Goal: Book appointment/travel/reservation

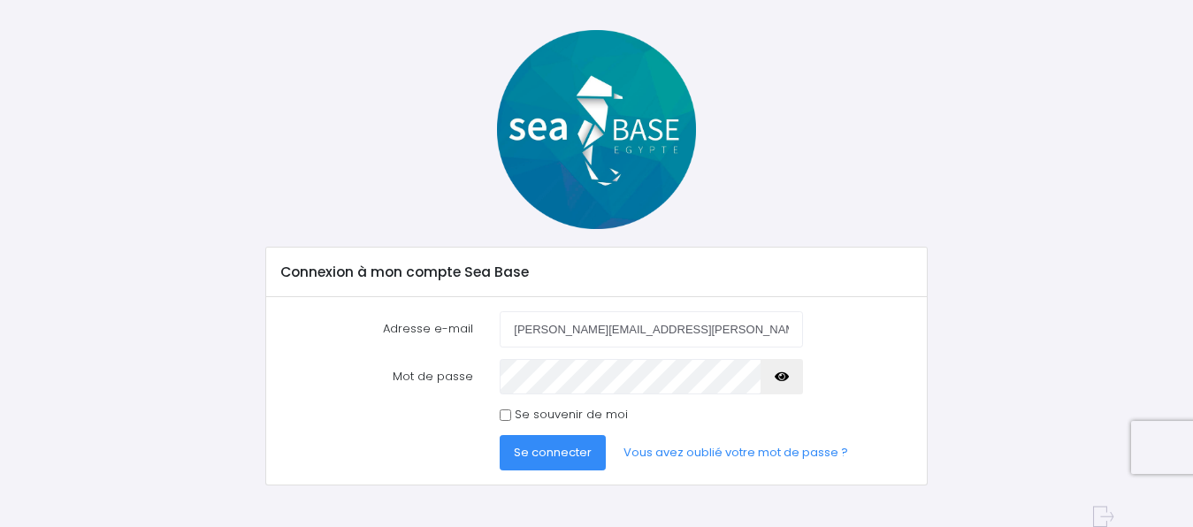
scroll to position [88, 0]
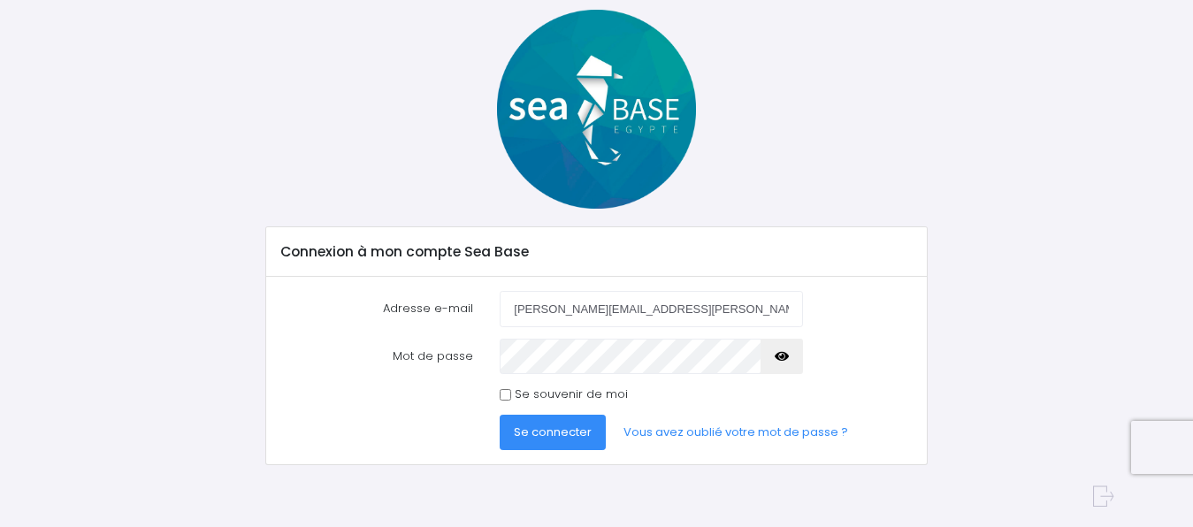
type input "[PERSON_NAME][EMAIL_ADDRESS][PERSON_NAME][DOMAIN_NAME]"
click at [783, 356] on icon "button" at bounding box center [782, 356] width 14 height 0
click at [542, 434] on span "Se connecter" at bounding box center [553, 432] width 78 height 17
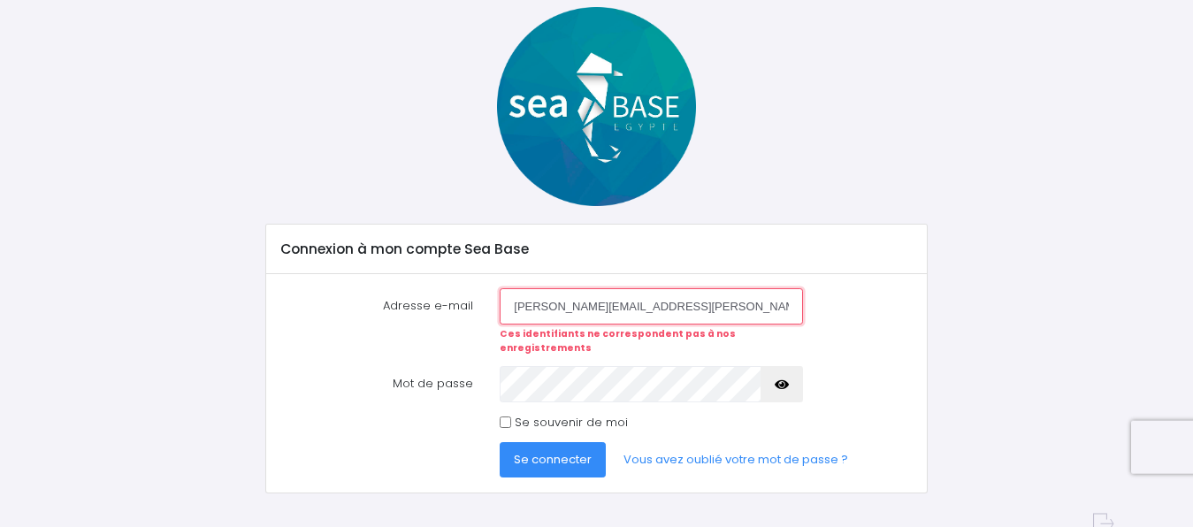
scroll to position [104, 0]
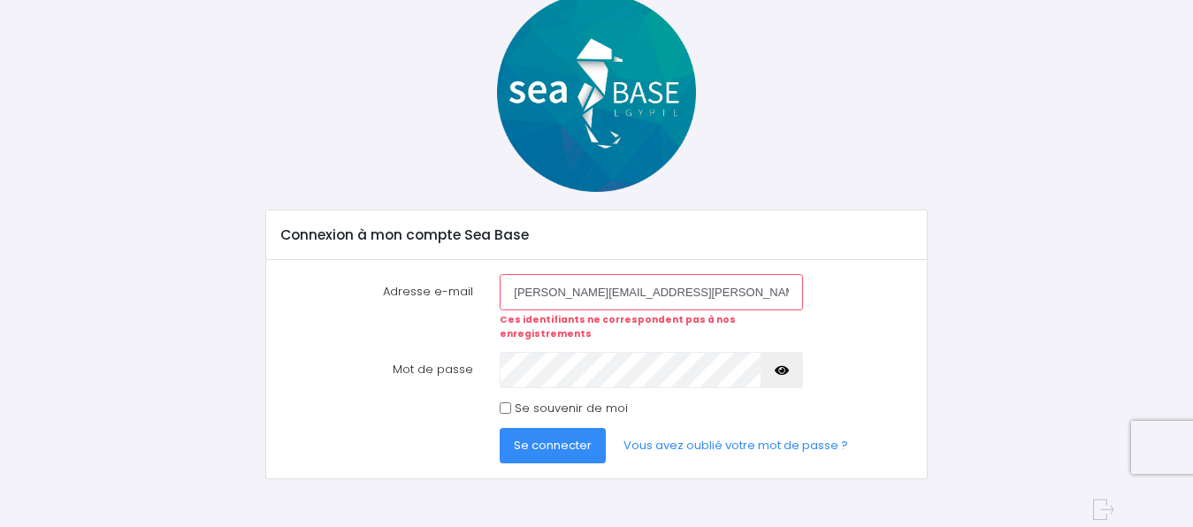
click at [549, 437] on span "Se connecter" at bounding box center [553, 445] width 78 height 17
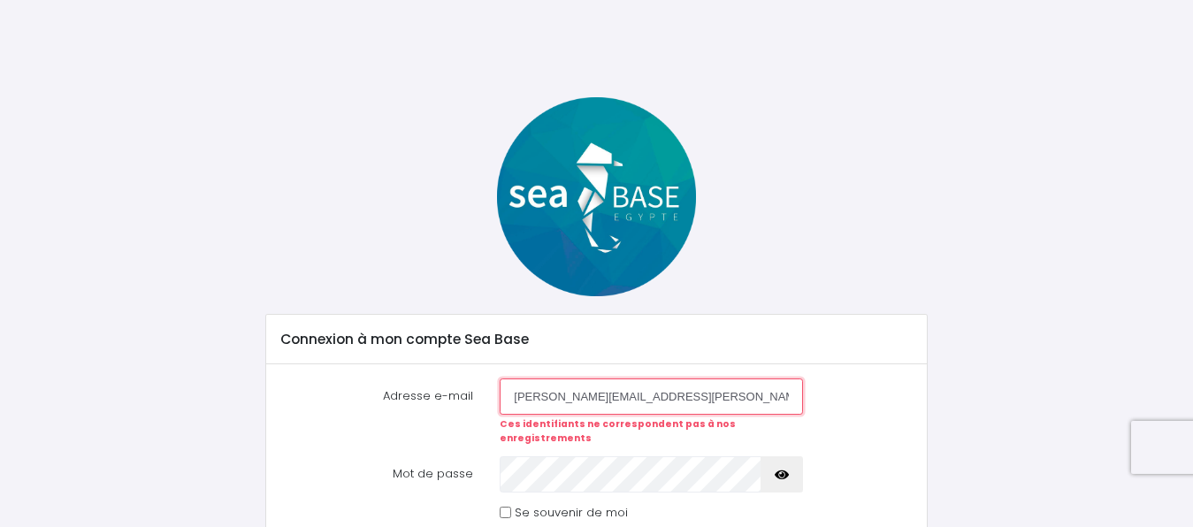
scroll to position [104, 0]
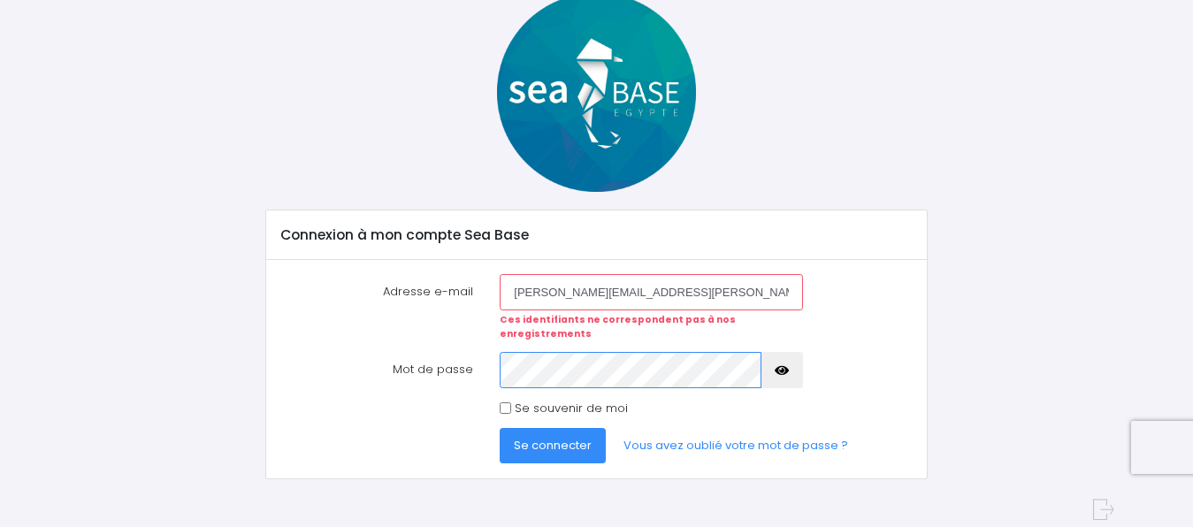
click at [500, 428] on button "Se connecter" at bounding box center [553, 445] width 106 height 35
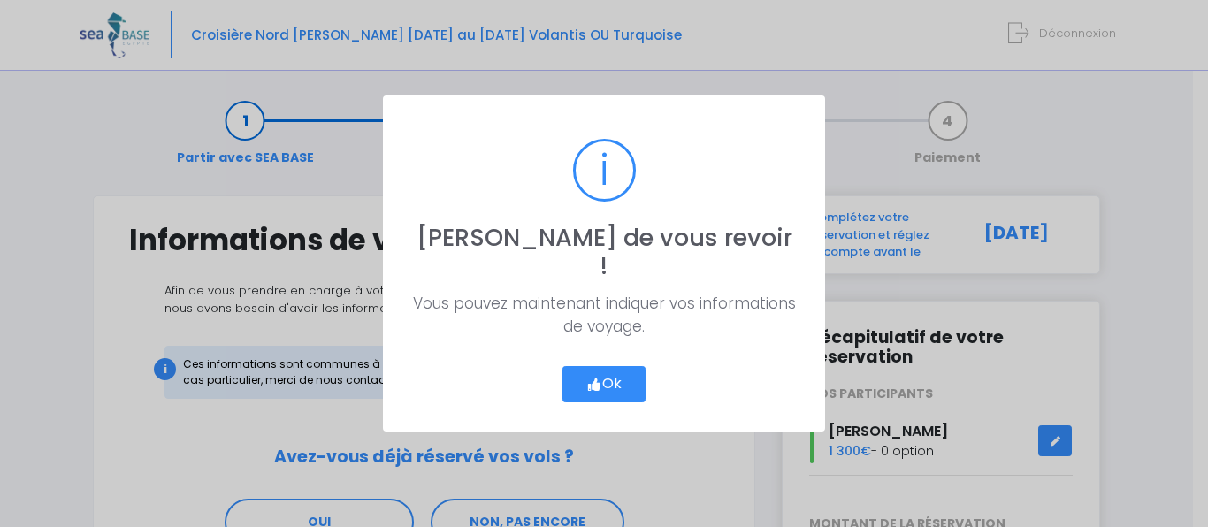
click at [607, 374] on button "Ok" at bounding box center [603, 384] width 83 height 37
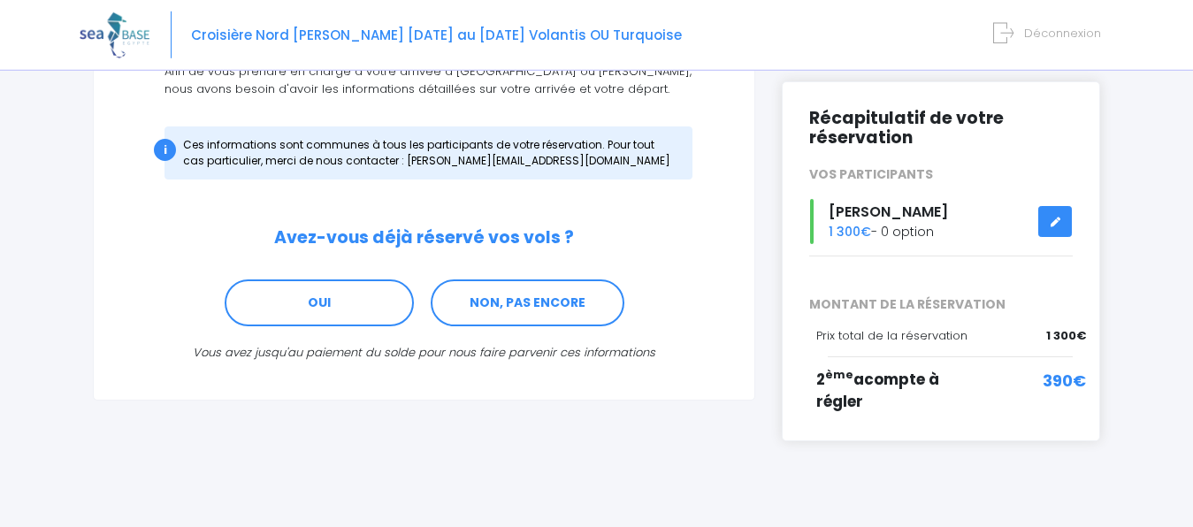
scroll to position [240, 0]
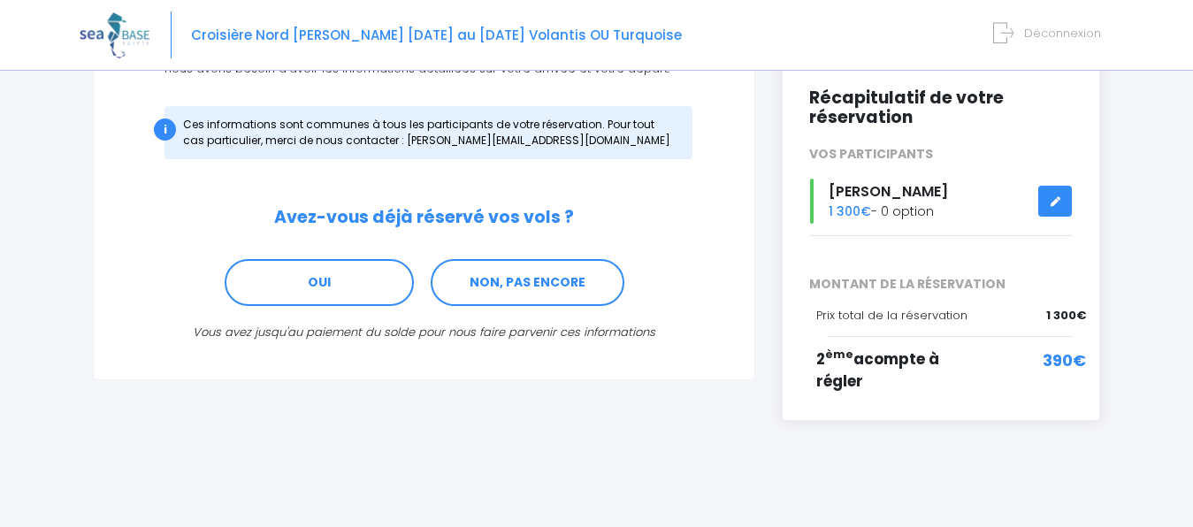
click at [865, 387] on div "Récapitulatif de votre réservation VOS PARTICIPANTS [PERSON_NAME] 1 300€ - 0 op…" at bounding box center [941, 241] width 318 height 360
click at [872, 361] on span "2 ème acompte à régler" at bounding box center [877, 370] width 123 height 44
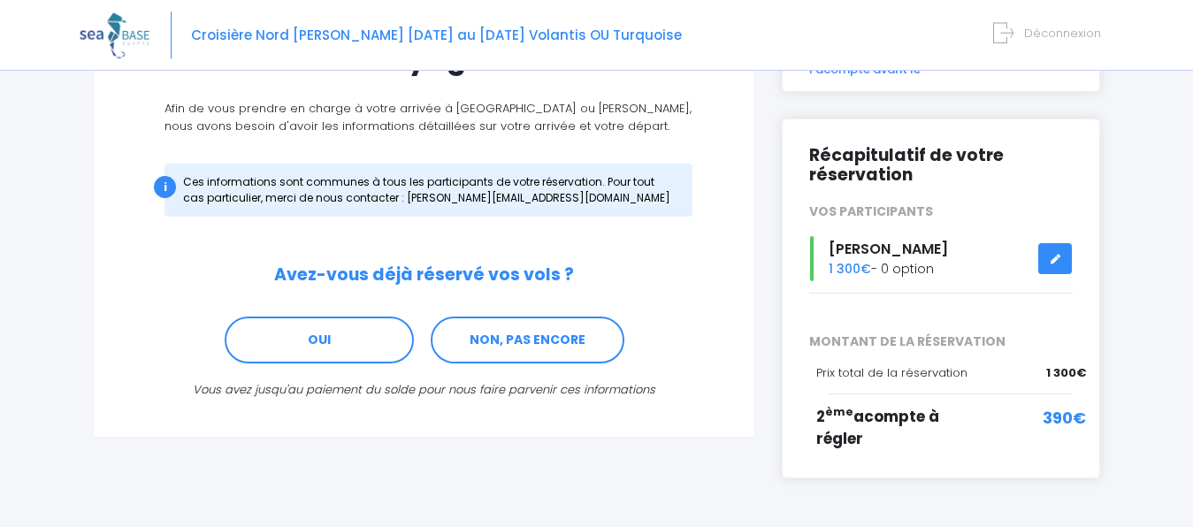
scroll to position [183, 0]
click at [1055, 258] on icon at bounding box center [1055, 258] width 12 height 0
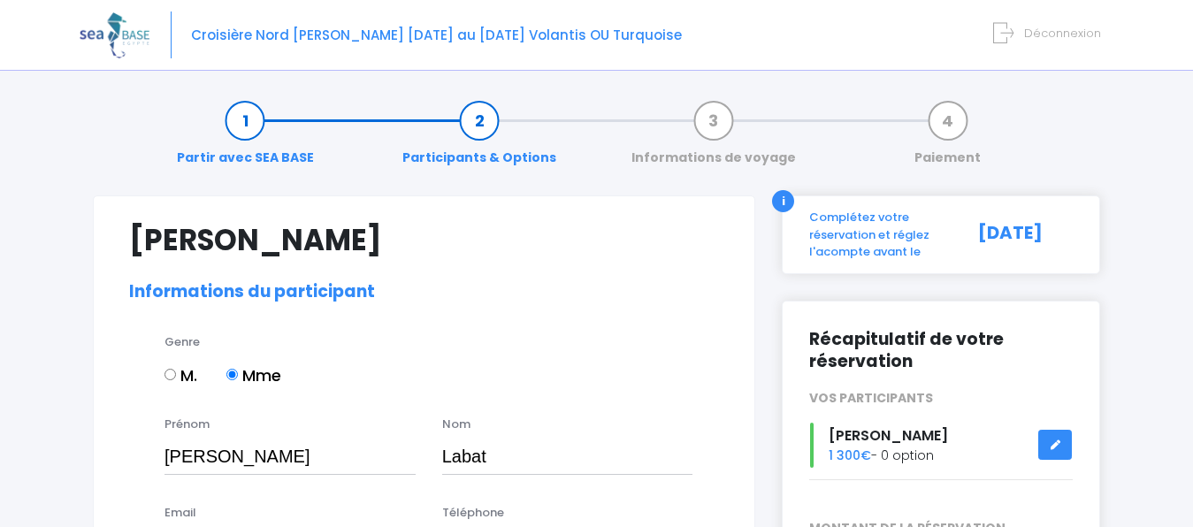
select select "N2"
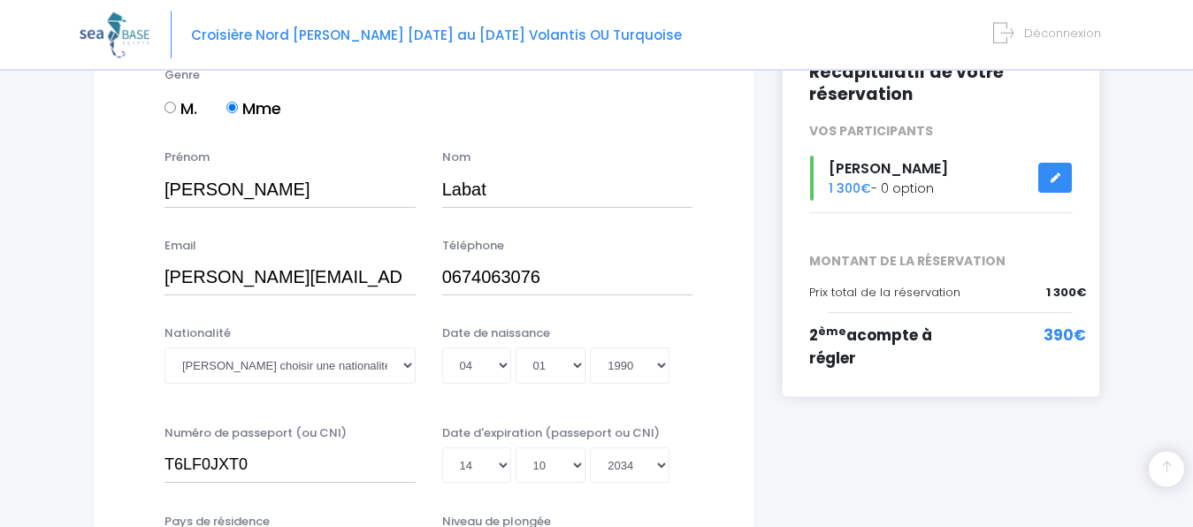
scroll to position [268, 0]
click at [1078, 333] on span "390€" at bounding box center [1064, 335] width 42 height 23
click at [932, 337] on span "2 ème acompte à régler" at bounding box center [870, 346] width 123 height 44
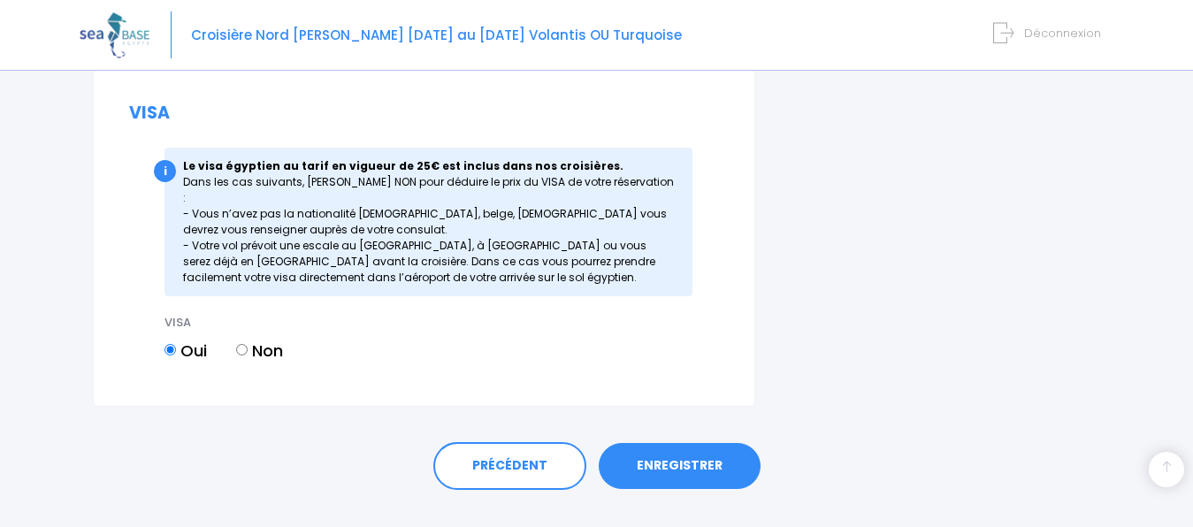
scroll to position [2099, 0]
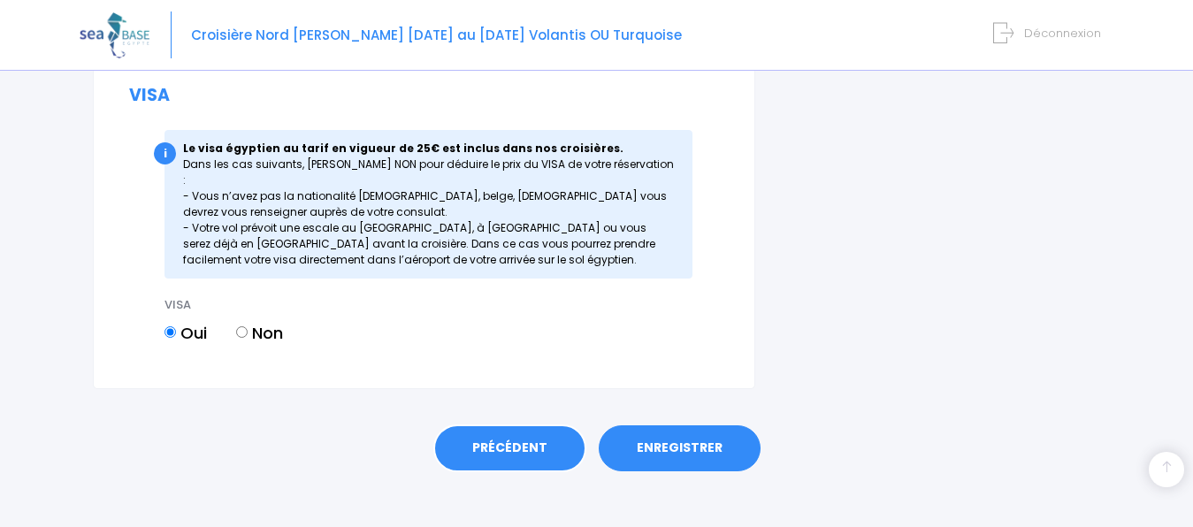
click at [539, 433] on link "PRÉCÉDENT" at bounding box center [509, 448] width 153 height 48
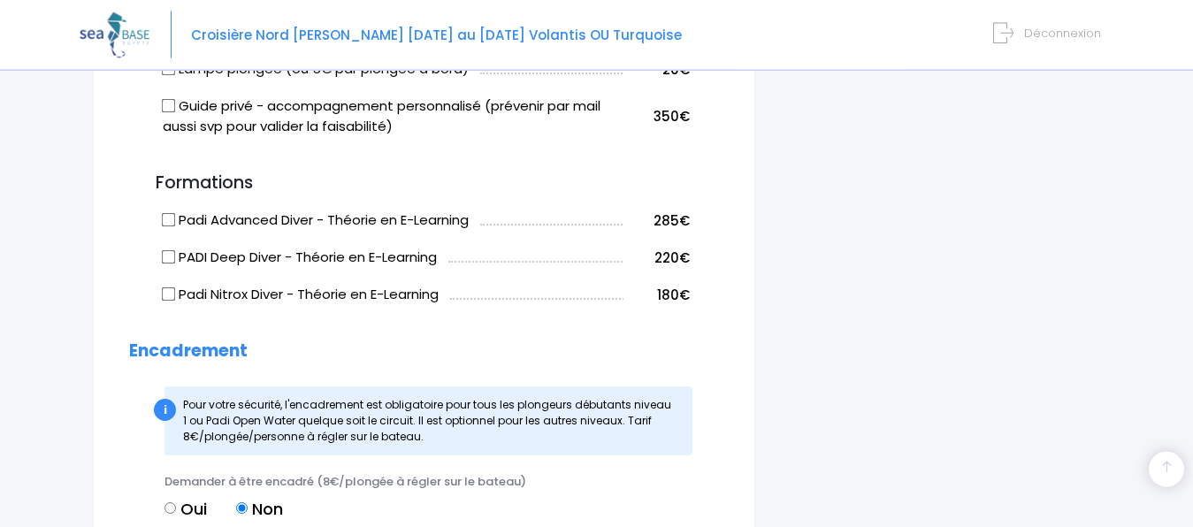
scroll to position [1195, 0]
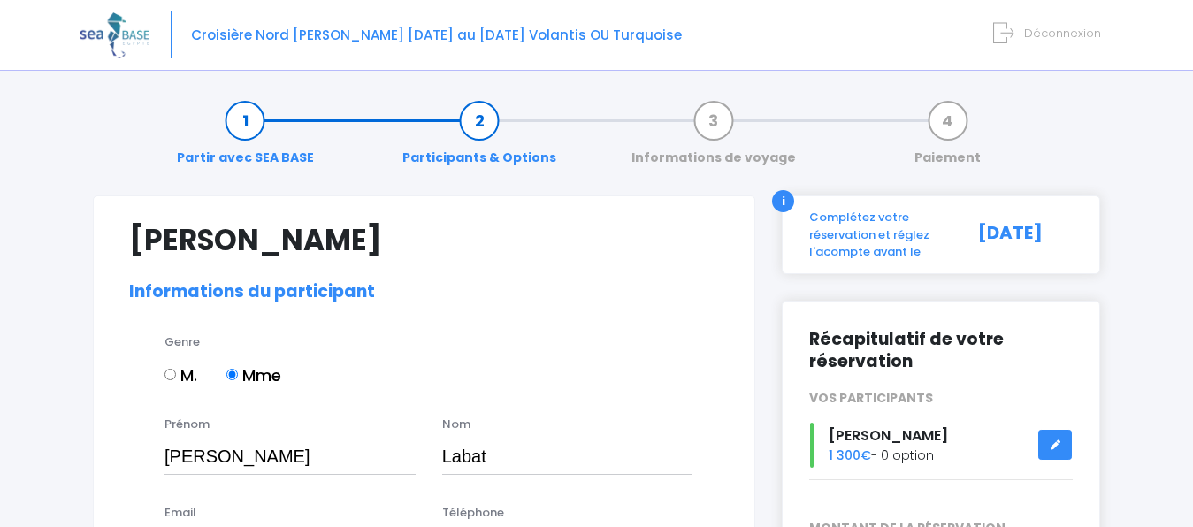
select select "N2"
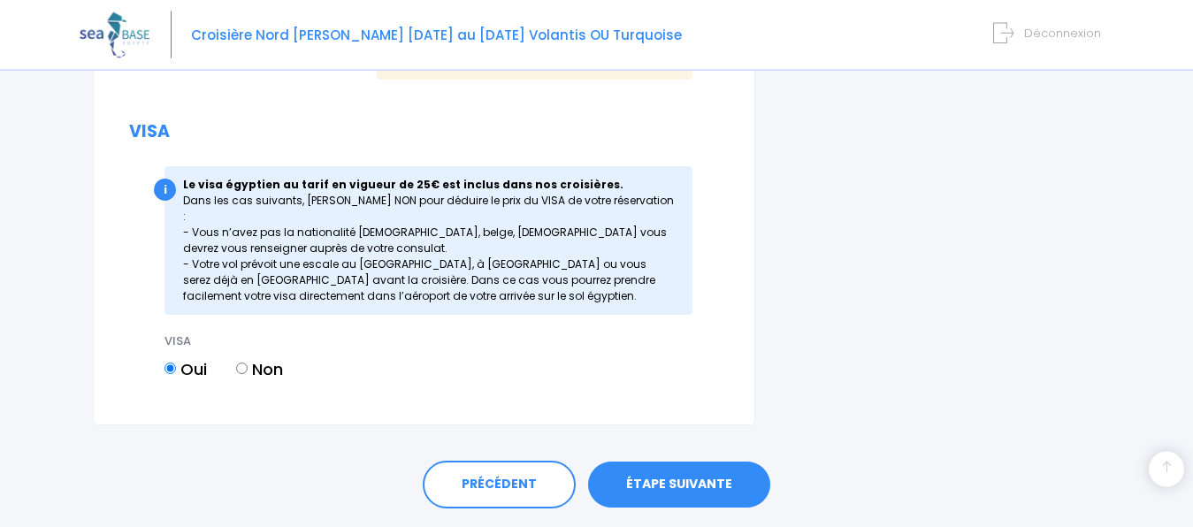
scroll to position [2099, 0]
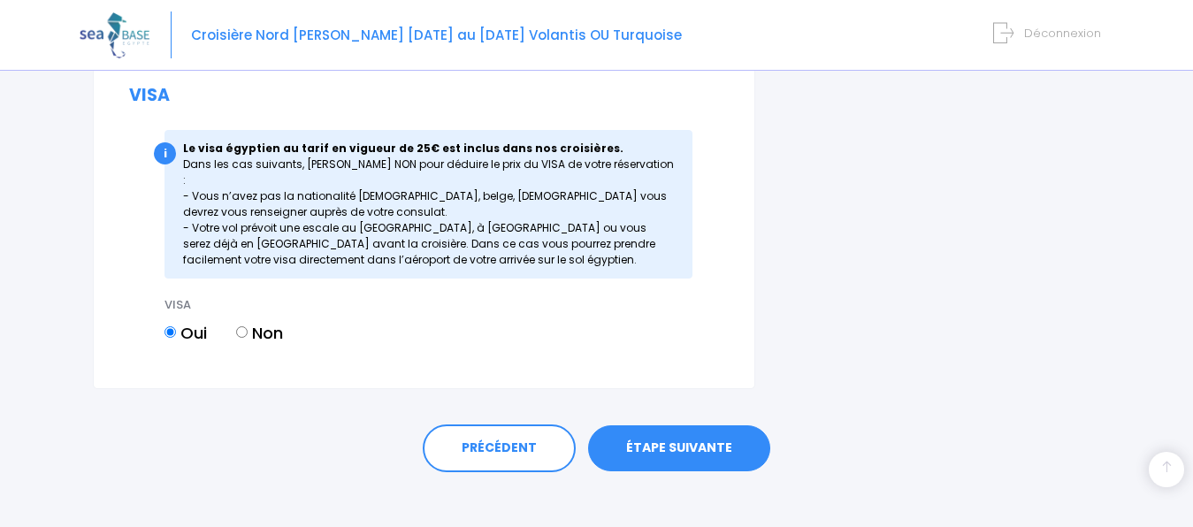
click at [660, 441] on link "ÉTAPE SUIVANTE" at bounding box center [679, 448] width 182 height 46
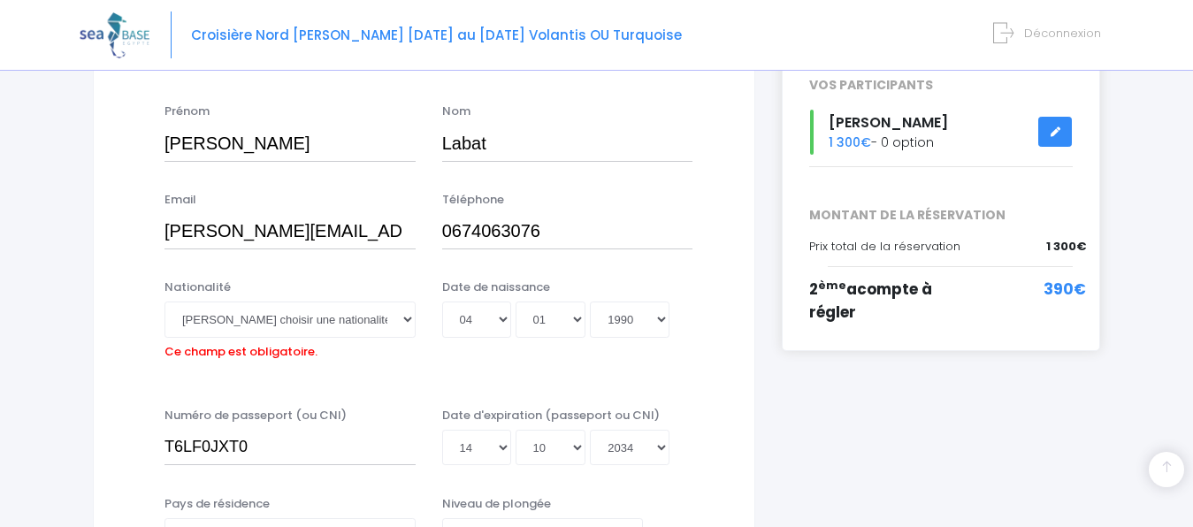
scroll to position [311, 0]
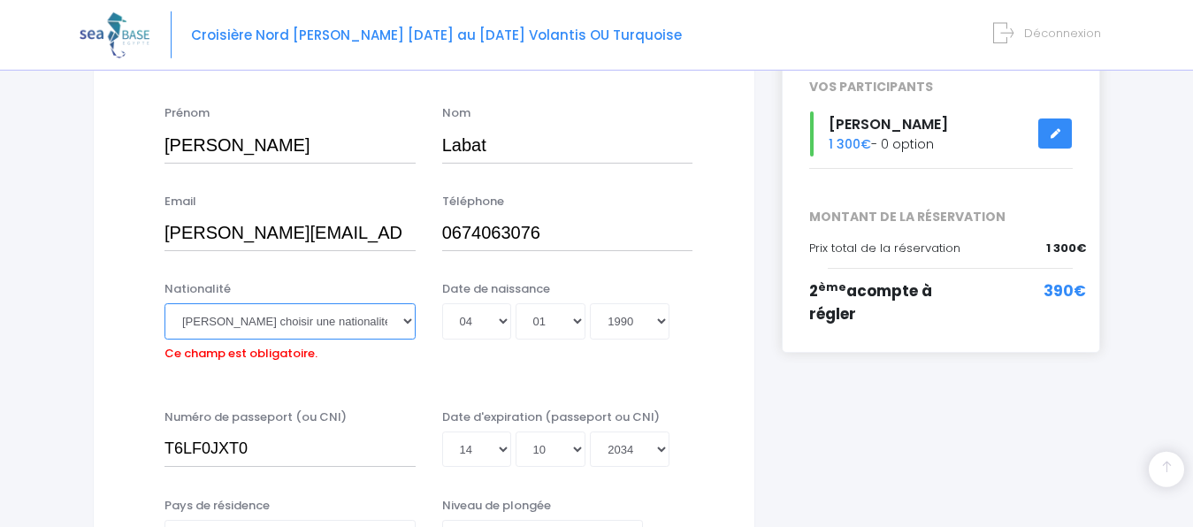
click at [360, 315] on select "Veuillez choisir une nationalité Afghane Albanaise Algerienne Allemande America…" at bounding box center [289, 320] width 251 height 35
select select "Française"
click option "Française" at bounding box center [0, 0] width 0 height 0
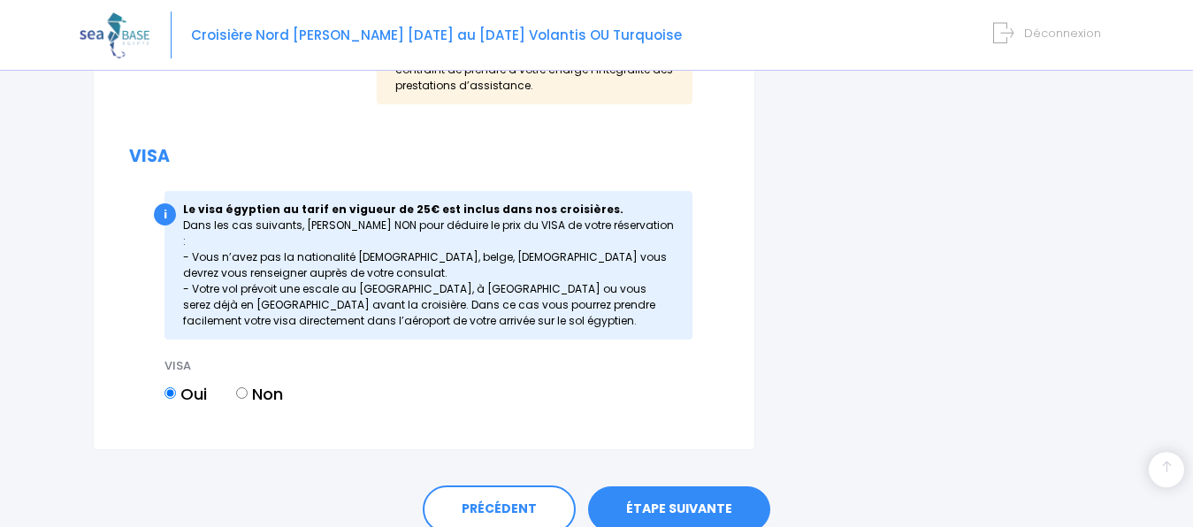
scroll to position [2039, 0]
click at [671, 500] on link "ÉTAPE SUIVANTE" at bounding box center [679, 508] width 182 height 46
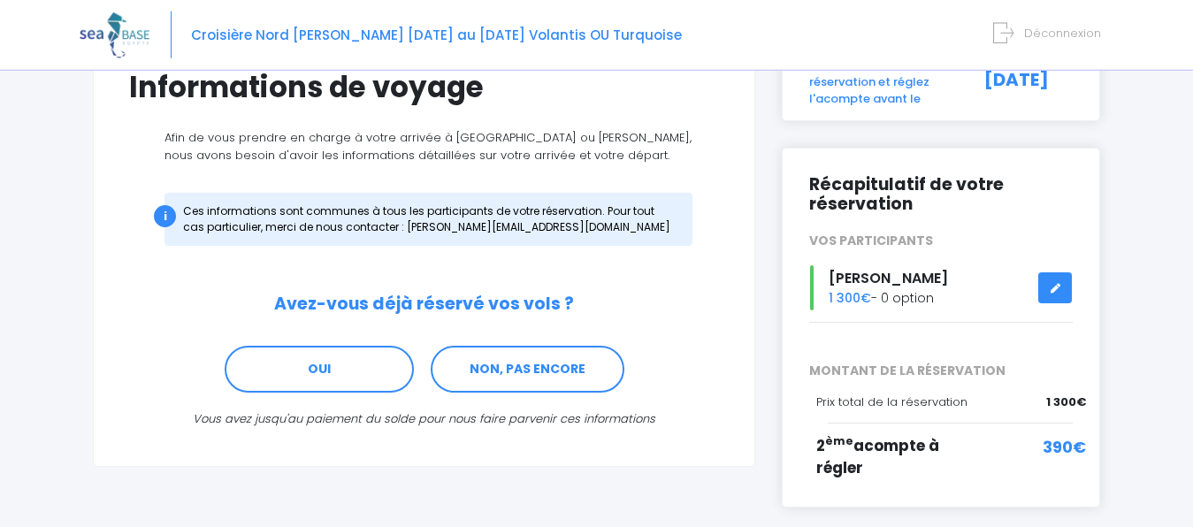
scroll to position [157, 0]
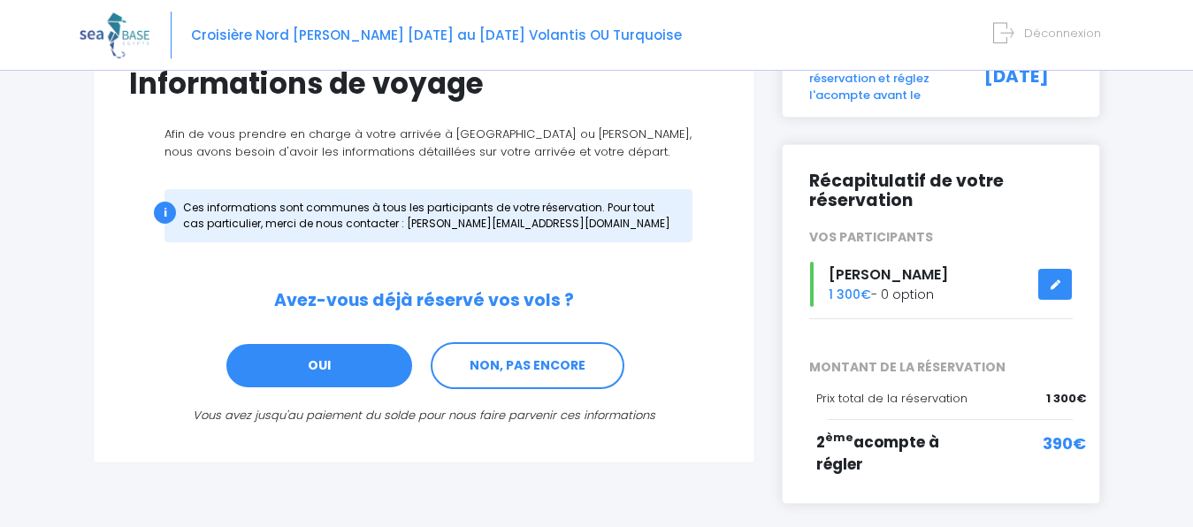
click at [363, 362] on link "OUI" at bounding box center [319, 366] width 189 height 48
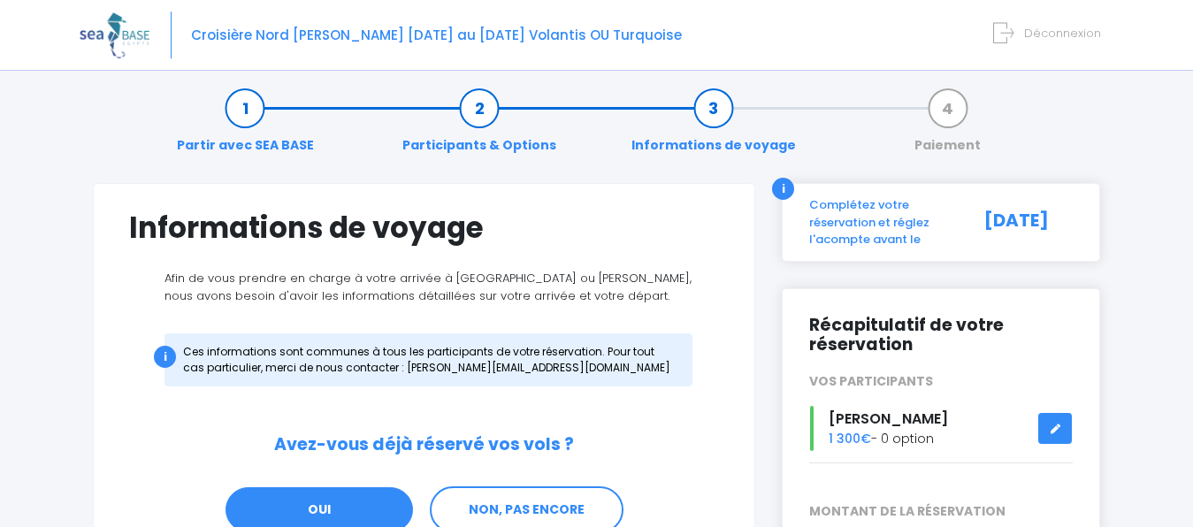
scroll to position [0, 0]
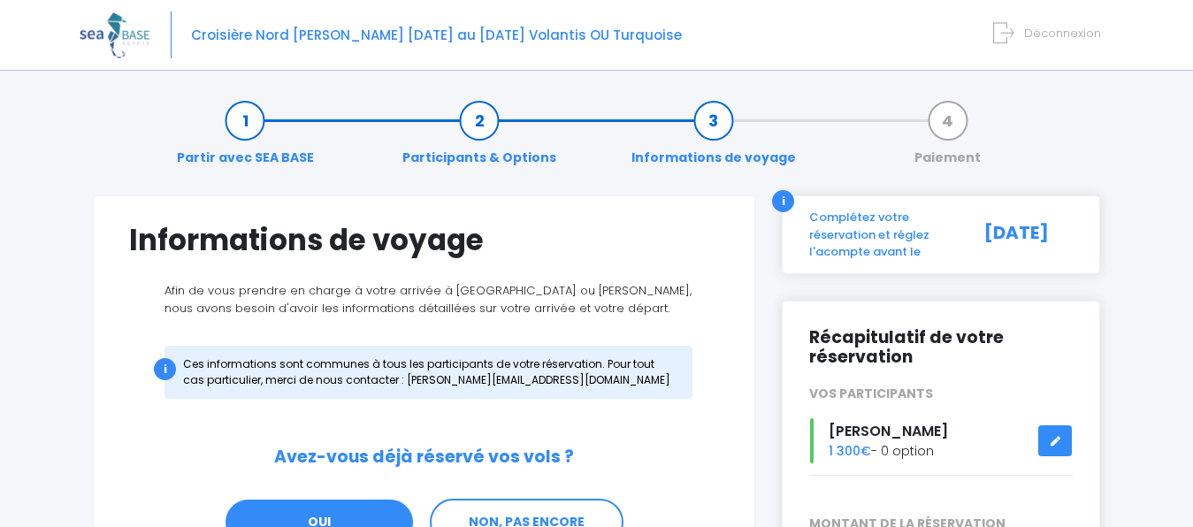
click at [888, 241] on div "Complétez votre réservation et réglez l'acompte avant le" at bounding box center [880, 235] width 169 height 52
click at [1068, 227] on div "[DATE]" at bounding box center [1025, 235] width 121 height 52
click at [786, 196] on div "i" at bounding box center [783, 201] width 22 height 22
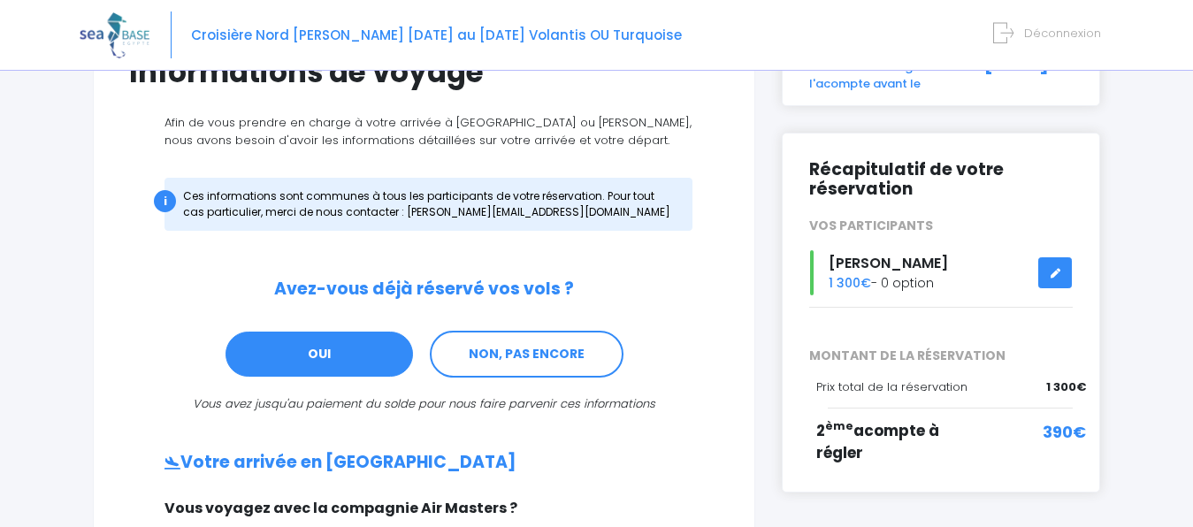
scroll to position [210, 0]
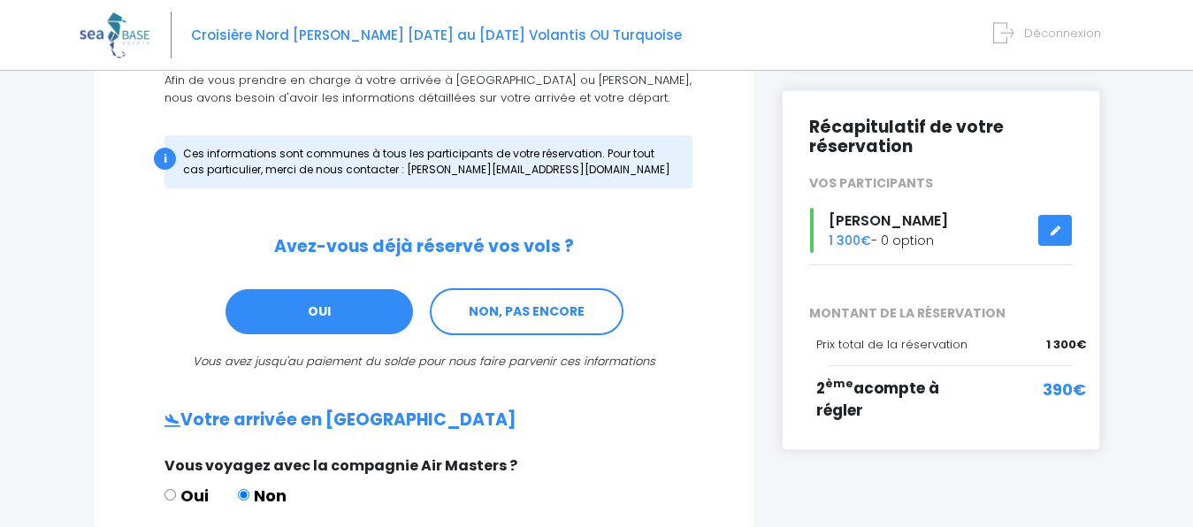
click at [1059, 389] on span "390€" at bounding box center [1063, 390] width 43 height 24
click at [968, 356] on div "Récapitulatif de votre réservation VOS PARTICIPANTS Audrey Labat 1 300€ - 0 opt…" at bounding box center [941, 270] width 318 height 360
click at [1065, 231] on link at bounding box center [1055, 230] width 34 height 31
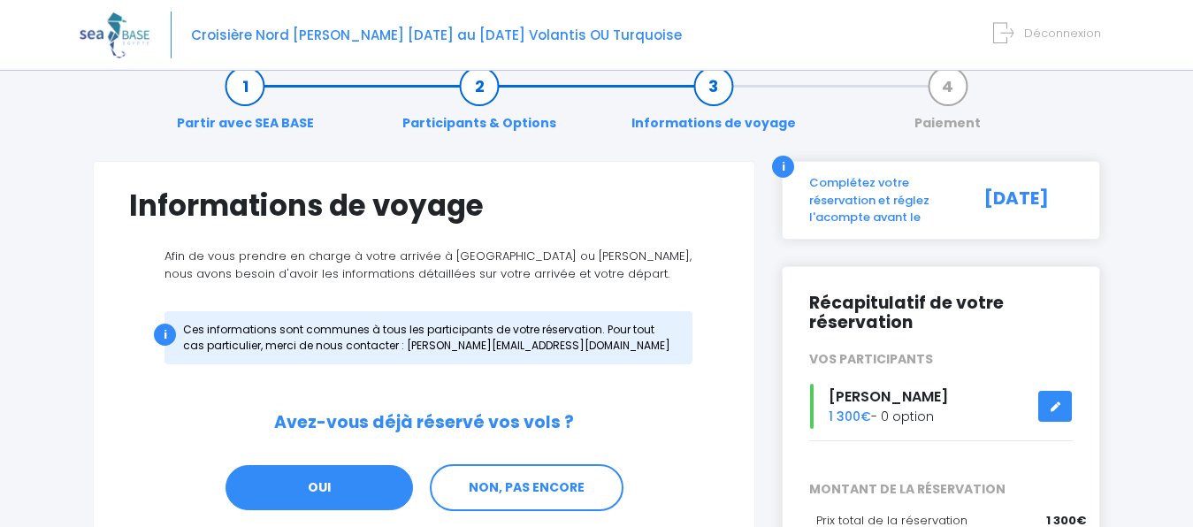
scroll to position [0, 0]
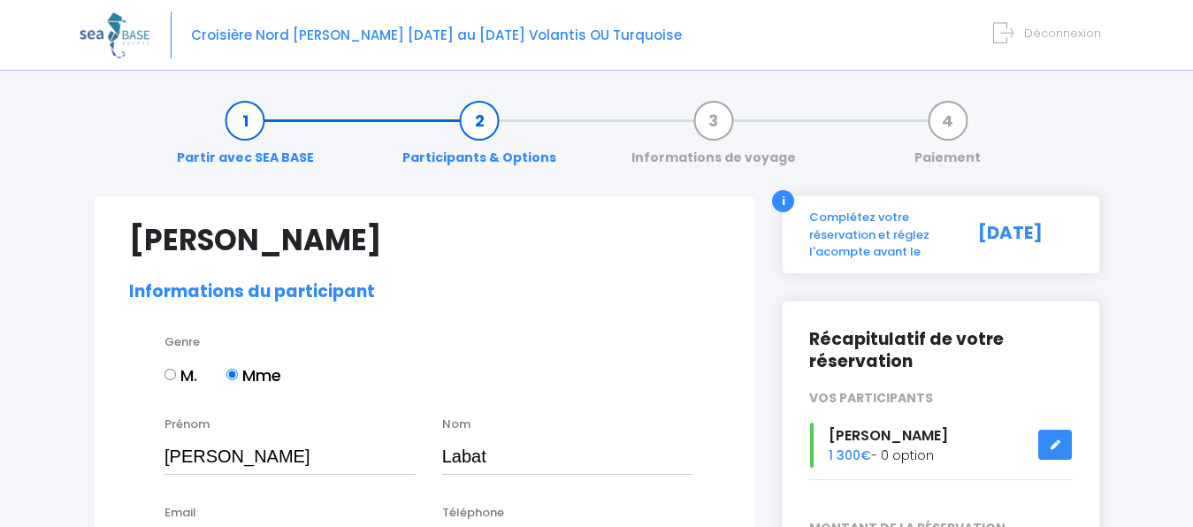
select select "N2"
click at [709, 130] on link "Informations de voyage" at bounding box center [713, 139] width 182 height 56
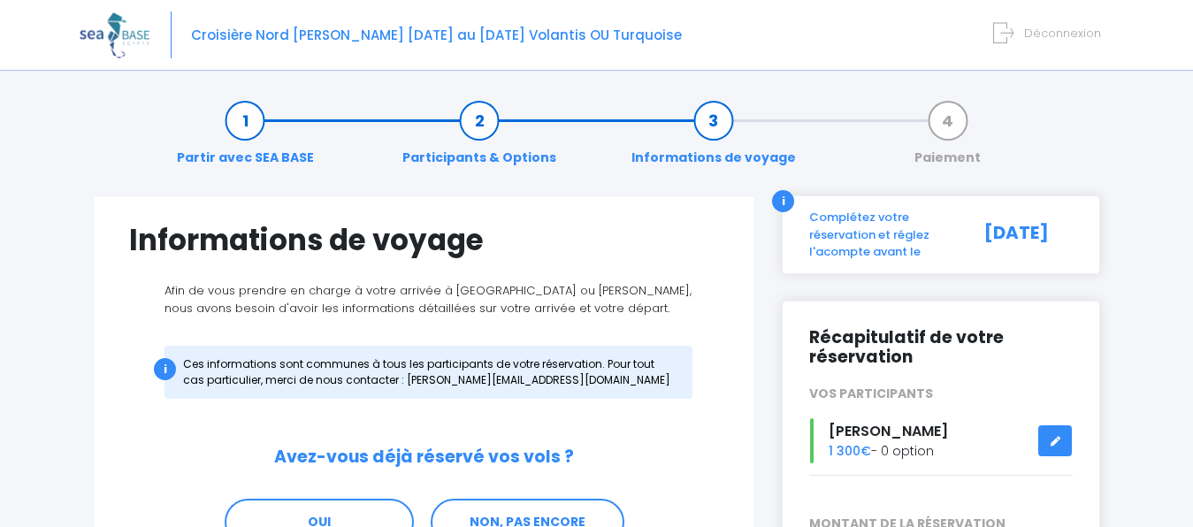
click at [522, 44] on div "Croisière Nord [PERSON_NAME] [DATE] au [DATE] Volantis OU Turquoise Déconnexion" at bounding box center [583, 35] width 1007 height 71
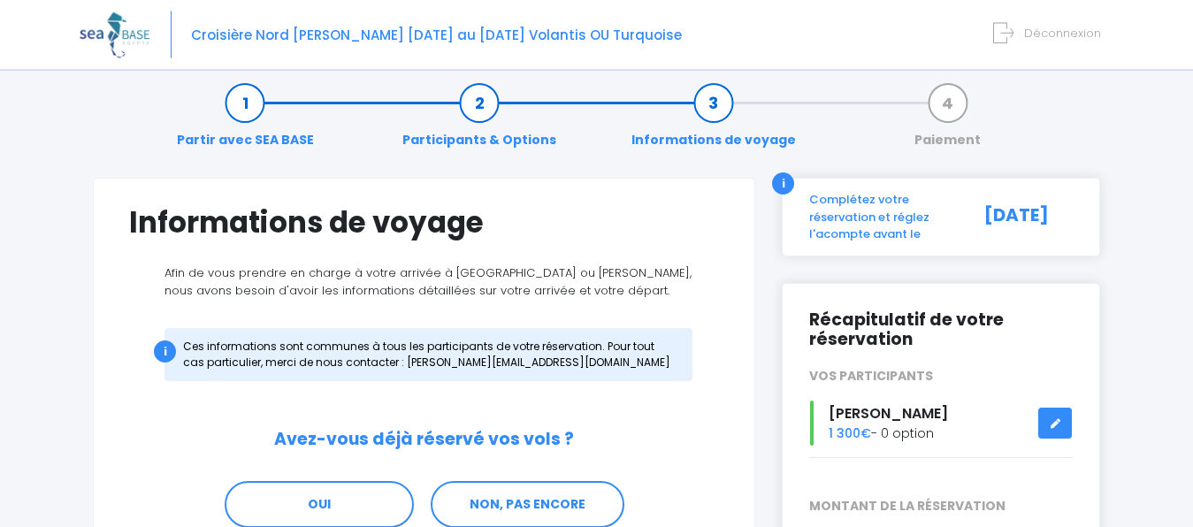
scroll to position [24, 0]
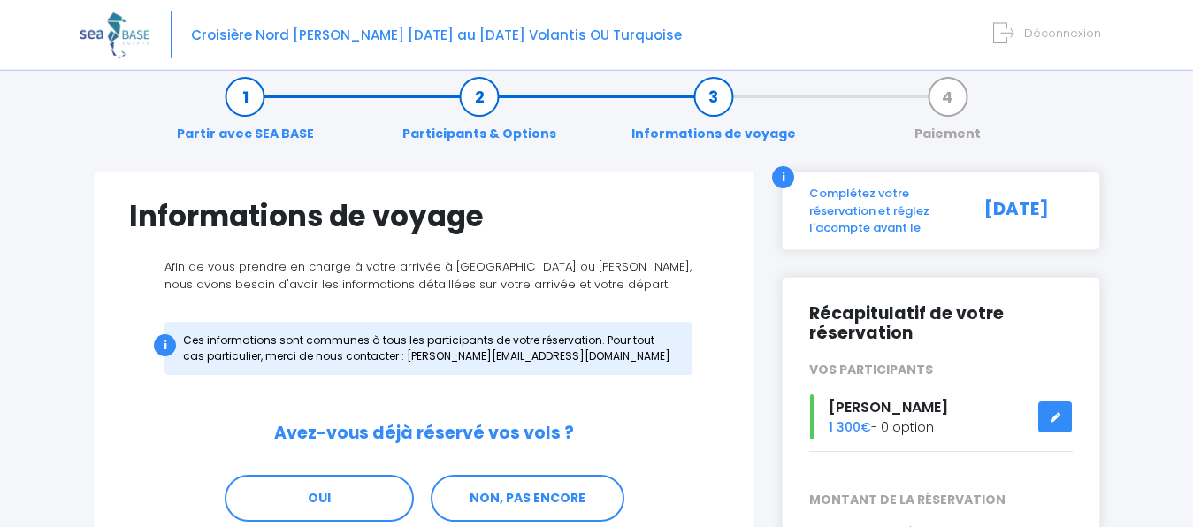
click at [950, 96] on link "Paiement" at bounding box center [947, 116] width 84 height 56
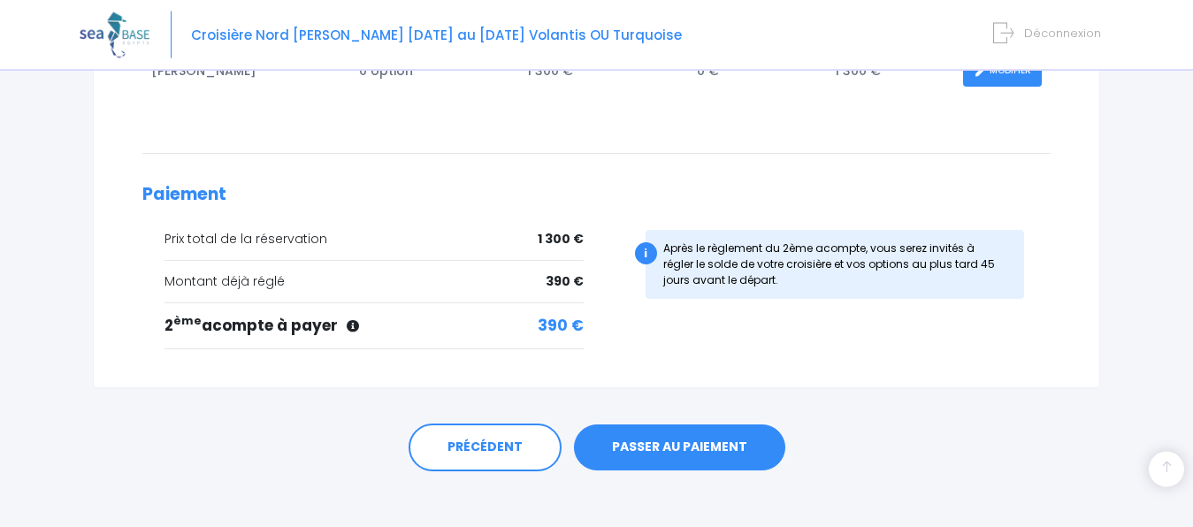
scroll to position [404, 0]
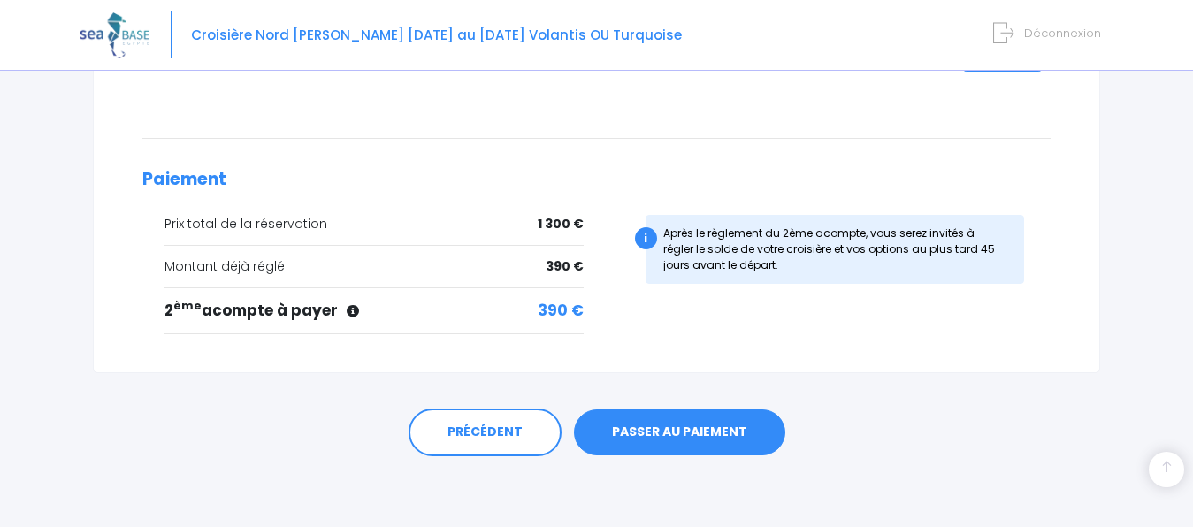
click at [634, 424] on link "PASSER AU PAIEMENT" at bounding box center [679, 432] width 211 height 46
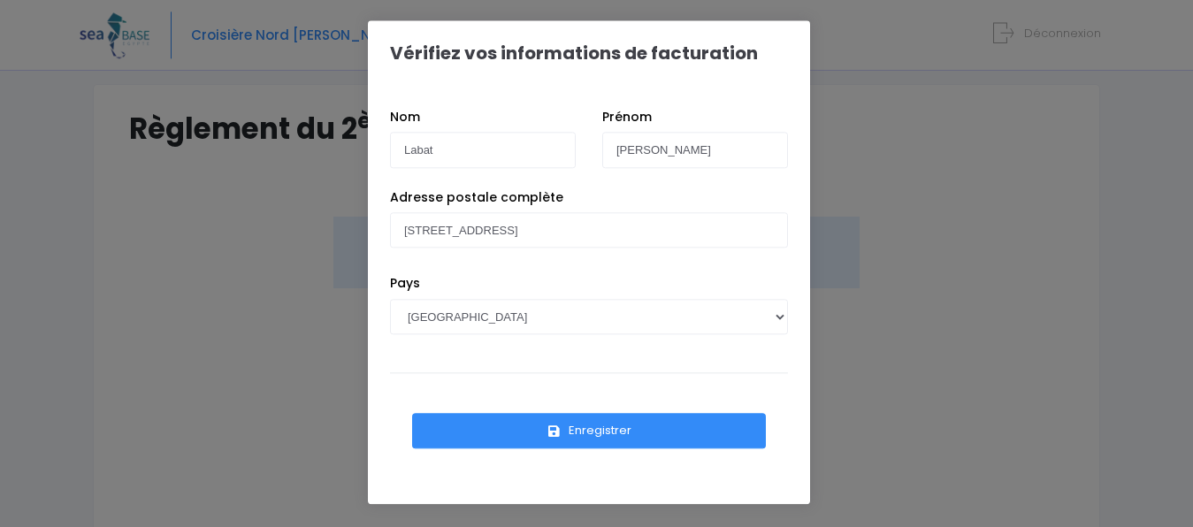
scroll to position [114, 0]
click at [584, 431] on button "Enregistrer" at bounding box center [589, 430] width 354 height 35
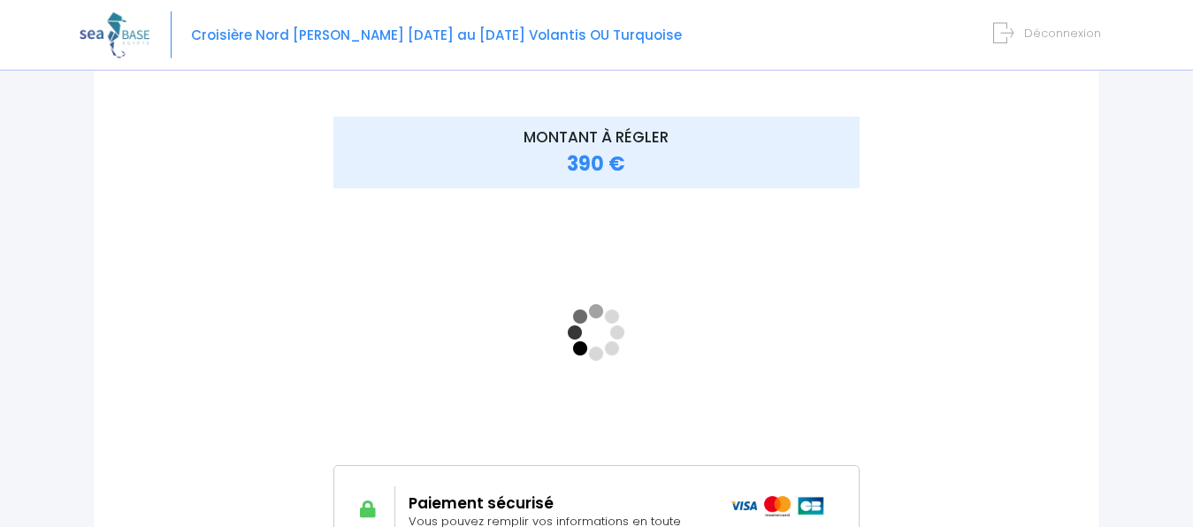
scroll to position [213, 0]
